Goal: Information Seeking & Learning: Learn about a topic

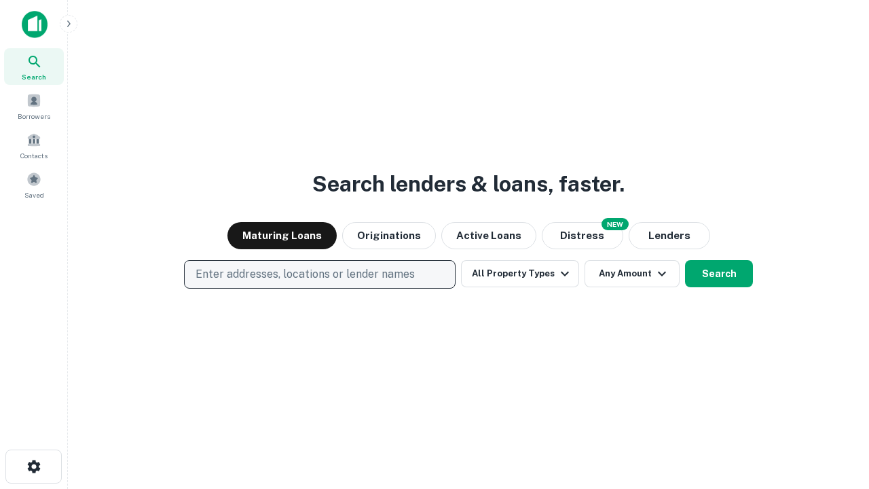
click at [319, 274] on p "Enter addresses, locations or lender names" at bounding box center [305, 274] width 219 height 16
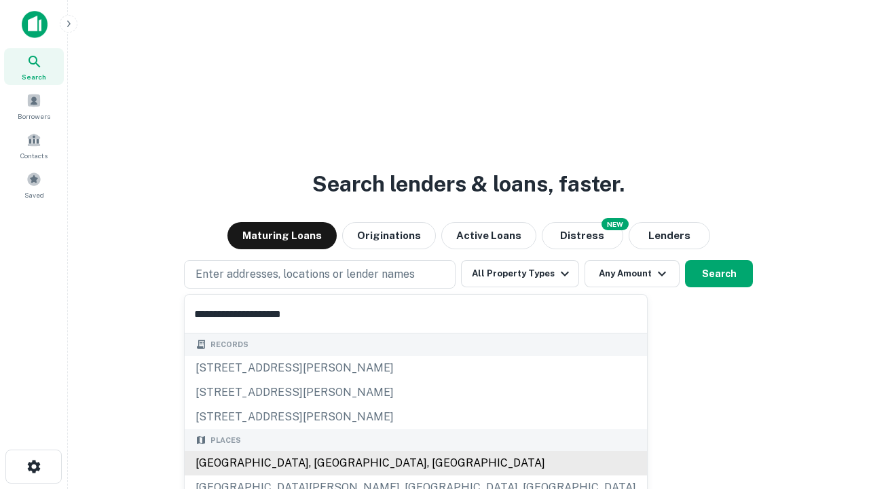
click at [325, 463] on div "[GEOGRAPHIC_DATA], [GEOGRAPHIC_DATA], [GEOGRAPHIC_DATA]" at bounding box center [416, 463] width 462 height 24
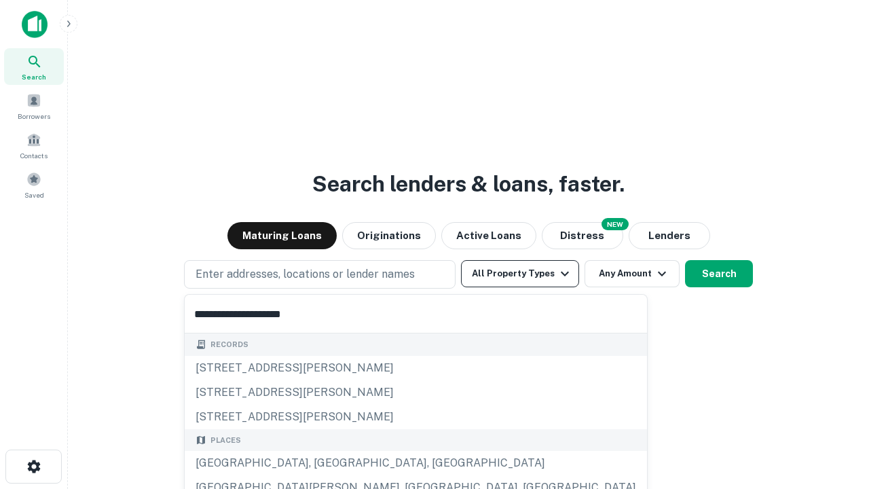
click at [520, 274] on button "All Property Types" at bounding box center [520, 273] width 118 height 27
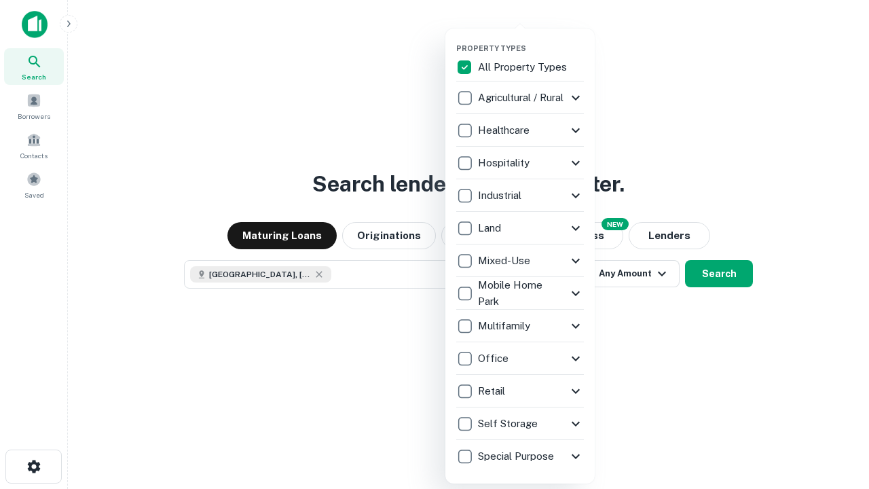
click at [531, 39] on button "button" at bounding box center [530, 39] width 149 height 1
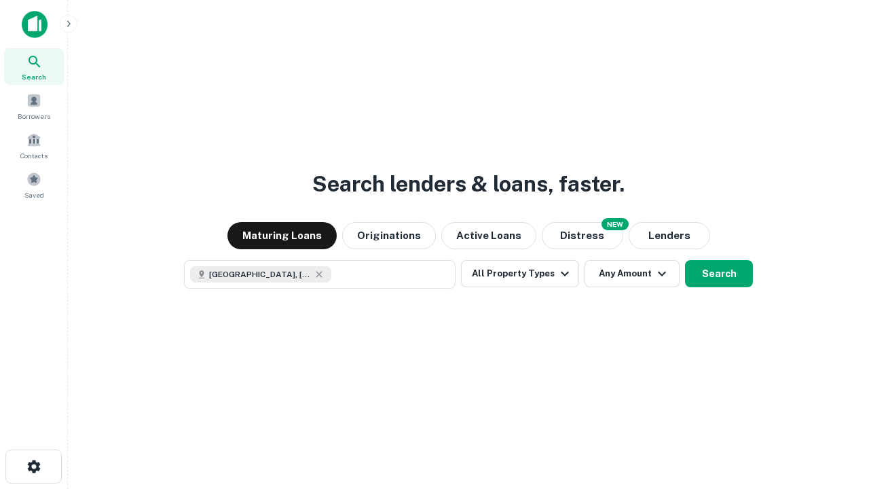
scroll to position [22, 0]
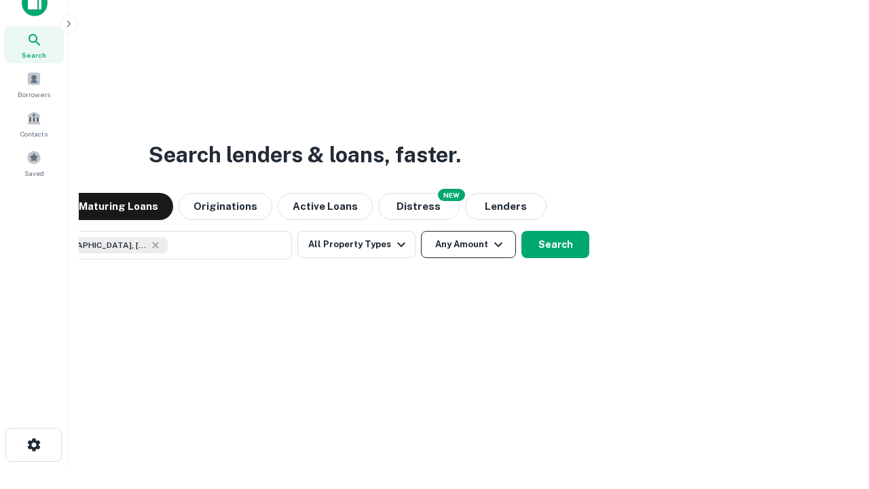
click at [421, 231] on button "Any Amount" at bounding box center [468, 244] width 95 height 27
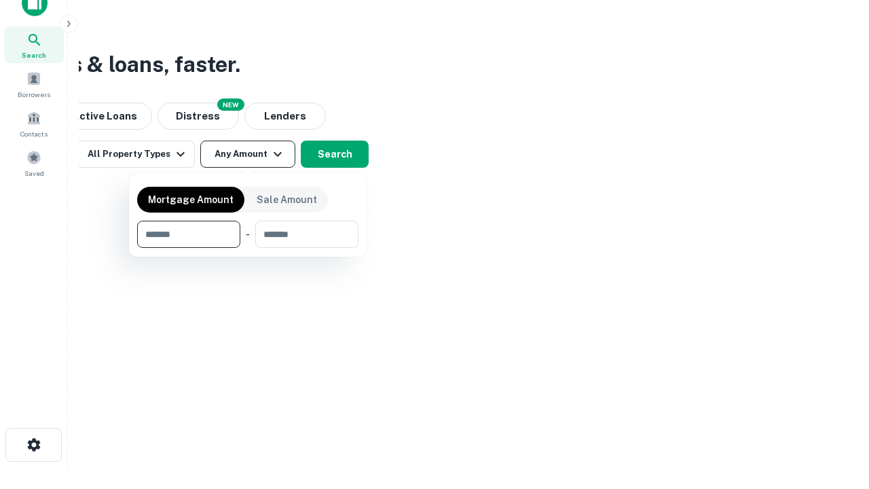
type input "*******"
click at [248, 248] on button "button" at bounding box center [247, 248] width 221 height 1
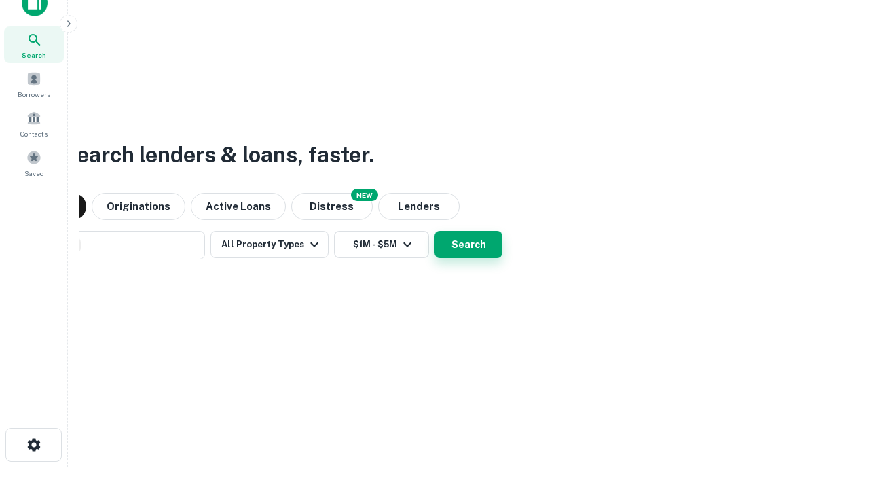
click at [435, 231] on button "Search" at bounding box center [469, 244] width 68 height 27
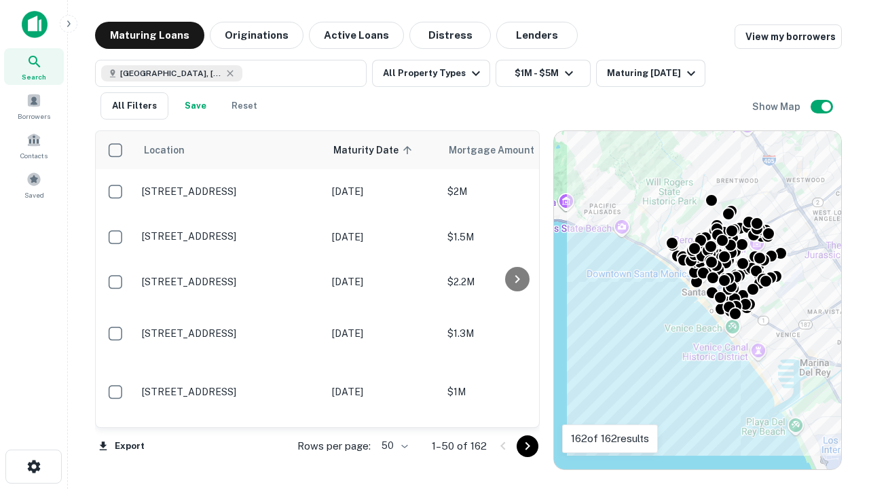
click at [392, 445] on body "Search Borrowers Contacts Saved Maturing Loans Originations Active Loans Distre…" at bounding box center [434, 244] width 869 height 489
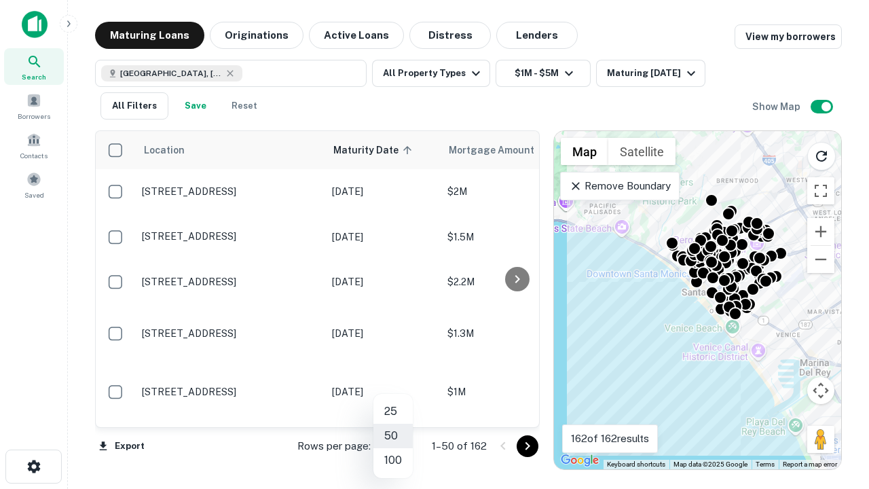
click at [393, 411] on li "25" at bounding box center [392, 411] width 39 height 24
